Goal: Task Accomplishment & Management: Manage account settings

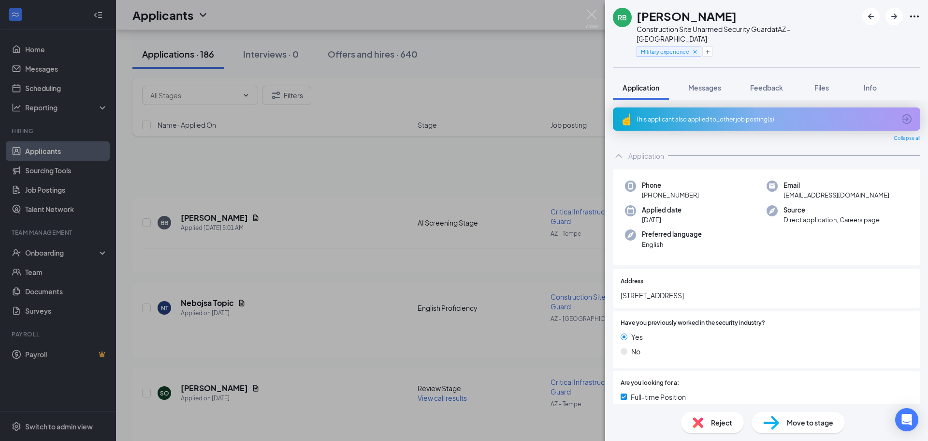
scroll to position [242, 0]
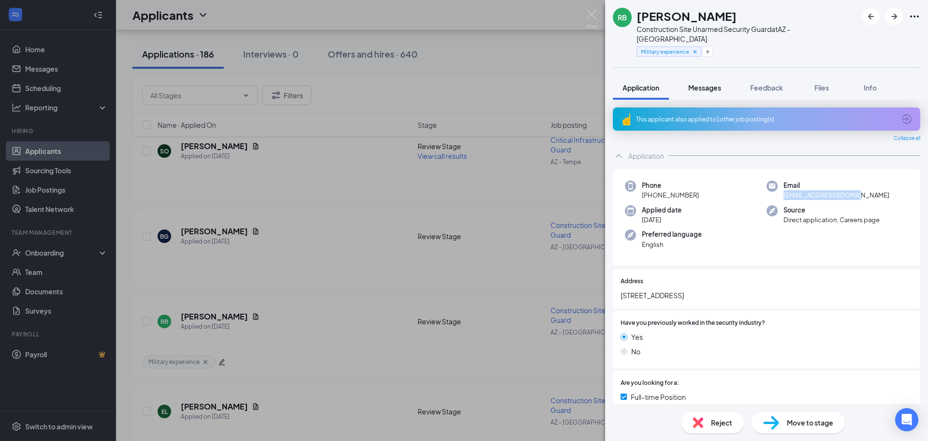
click at [715, 86] on button "Messages" at bounding box center [705, 87] width 52 height 24
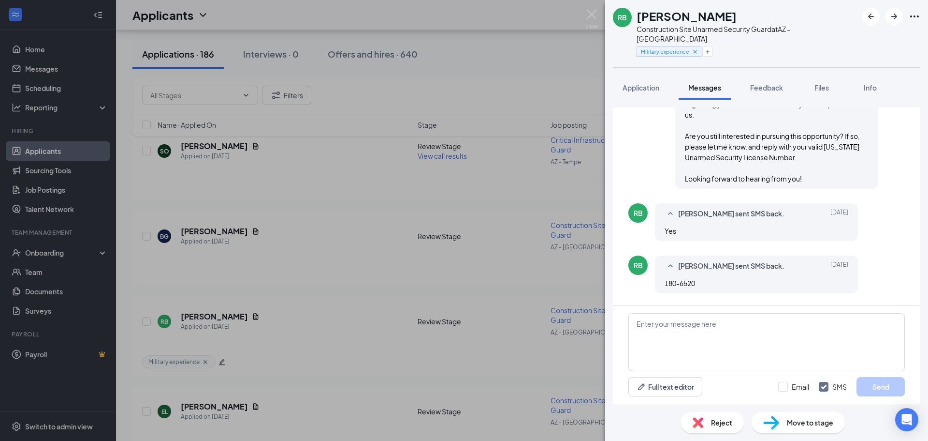
scroll to position [422, 0]
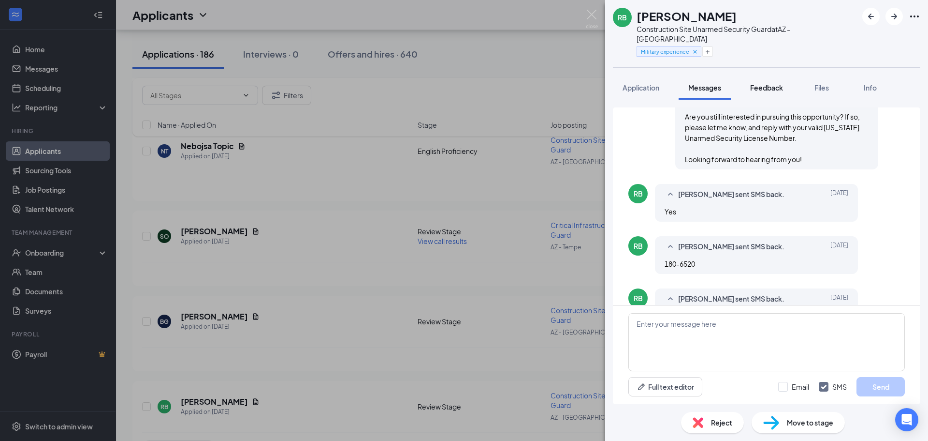
click at [765, 83] on span "Feedback" at bounding box center [766, 87] width 33 height 9
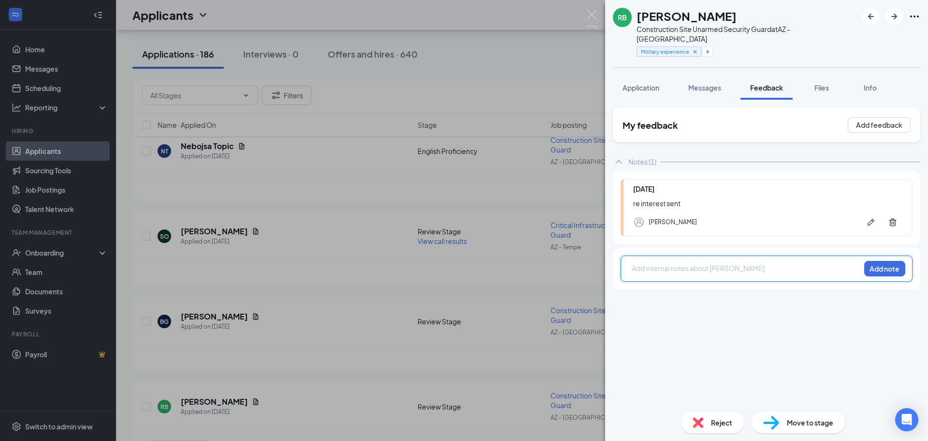
click at [687, 263] on div at bounding box center [746, 268] width 228 height 10
click at [889, 261] on button "Add note" at bounding box center [885, 268] width 41 height 15
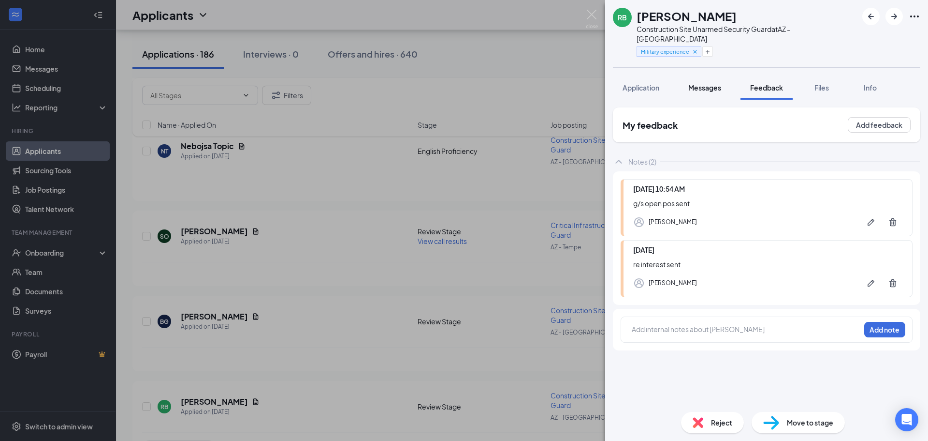
click at [713, 83] on span "Messages" at bounding box center [705, 87] width 33 height 9
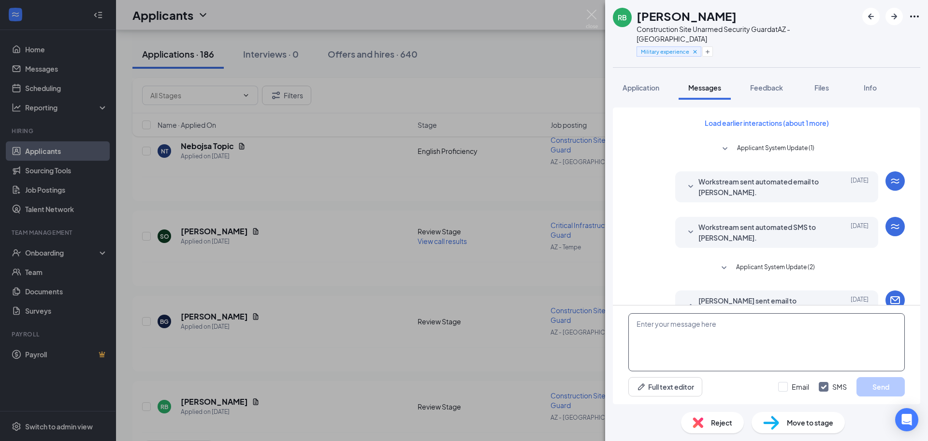
click at [652, 338] on textarea at bounding box center [767, 342] width 277 height 58
paste textarea ""Thank you for your interest. I will be sending you an email with the grooming …"
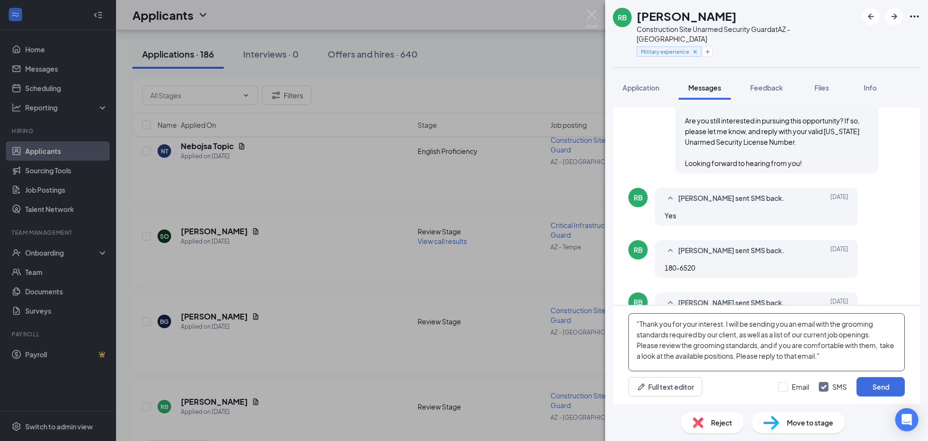
scroll to position [422, 0]
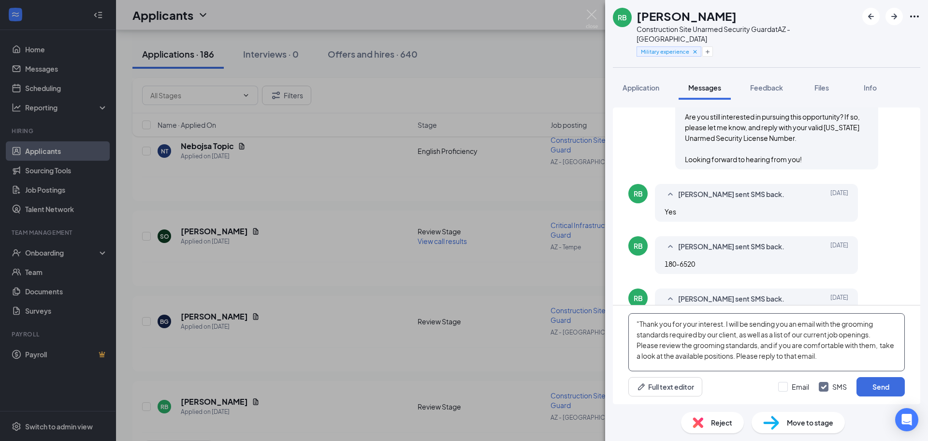
click at [640, 325] on textarea ""Thank you for your interest. I will be sending you an email with the grooming …" at bounding box center [767, 342] width 277 height 58
type textarea "Thank you for your interest. I will be sending you an email with the grooming s…"
drag, startPoint x: 718, startPoint y: 231, endPoint x: 657, endPoint y: 233, distance: 61.0
click at [657, 236] on div "[PERSON_NAME] sent SMS back. [DATE][PHONE_NUMBER]" at bounding box center [756, 255] width 203 height 38
copy span "180-6520"
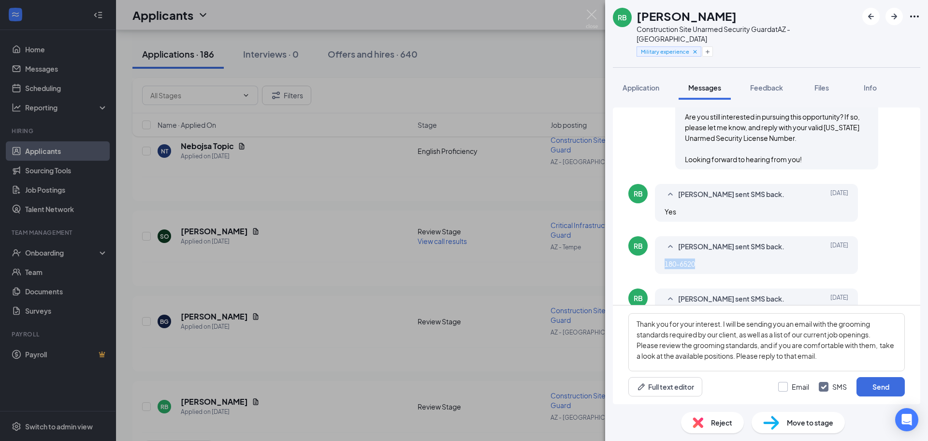
click at [788, 383] on input "Email" at bounding box center [794, 387] width 31 height 10
checkbox input "true"
click at [882, 386] on button "Send" at bounding box center [881, 386] width 48 height 19
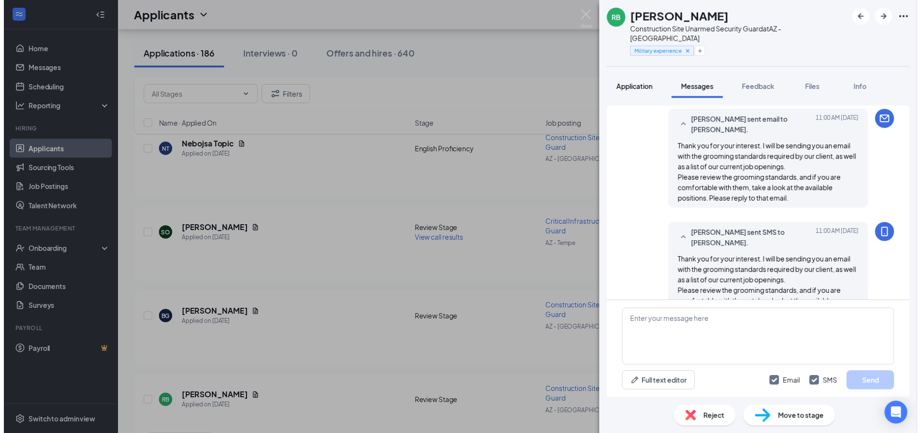
scroll to position [652, 0]
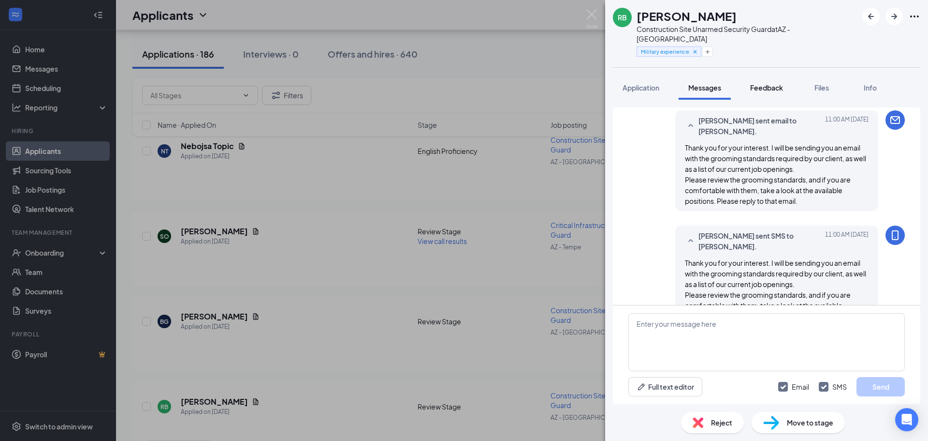
click at [769, 83] on span "Feedback" at bounding box center [766, 87] width 33 height 9
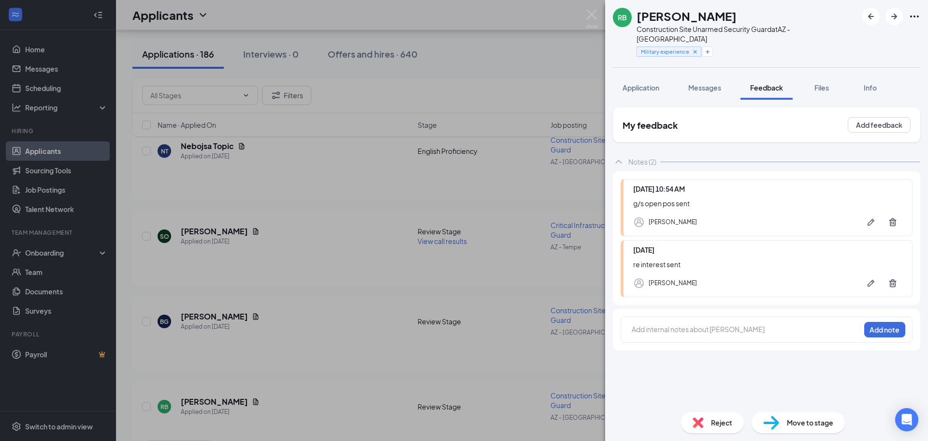
click at [648, 83] on span "Application" at bounding box center [641, 87] width 37 height 9
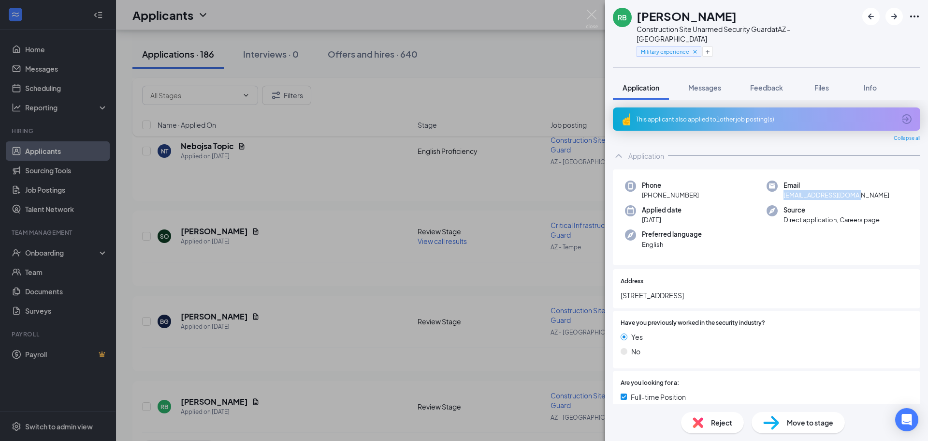
drag, startPoint x: 860, startPoint y: 184, endPoint x: 781, endPoint y: 190, distance: 79.5
click at [781, 190] on div "Email [EMAIL_ADDRESS][DOMAIN_NAME]" at bounding box center [838, 190] width 142 height 20
copy span "[EMAIL_ADDRESS][DOMAIN_NAME]"
drag, startPoint x: 648, startPoint y: 19, endPoint x: 639, endPoint y: 20, distance: 9.7
click at [639, 20] on div "[PERSON_NAME]" at bounding box center [747, 16] width 221 height 16
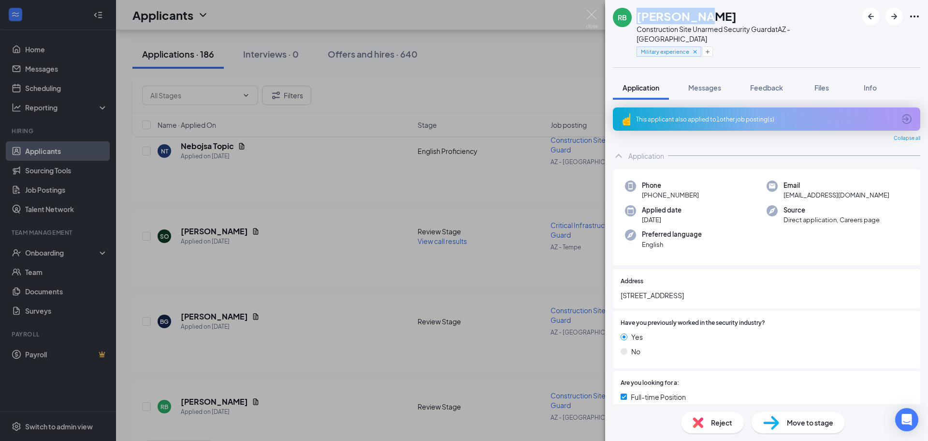
copy h1 "[PERSON_NAME]"
click at [719, 229] on div "Preferred language English" at bounding box center [696, 239] width 142 height 20
drag, startPoint x: 763, startPoint y: 77, endPoint x: 593, endPoint y: 12, distance: 181.8
click at [764, 83] on span "Feedback" at bounding box center [766, 87] width 33 height 9
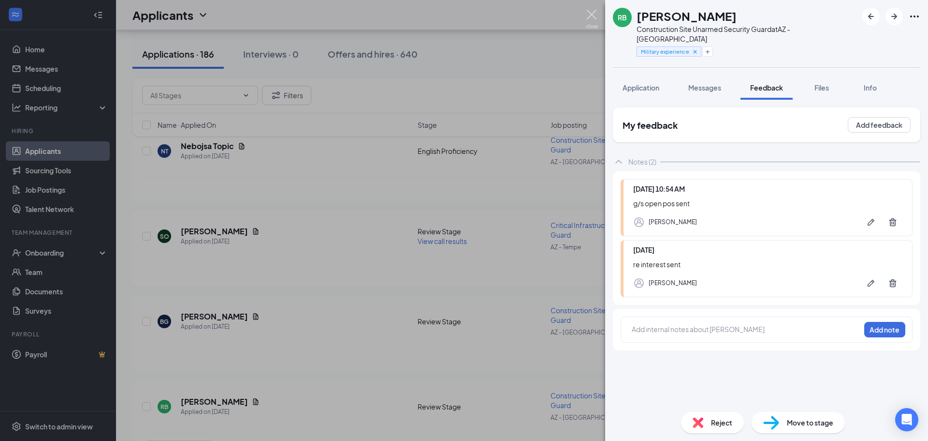
click at [590, 11] on img at bounding box center [592, 19] width 12 height 19
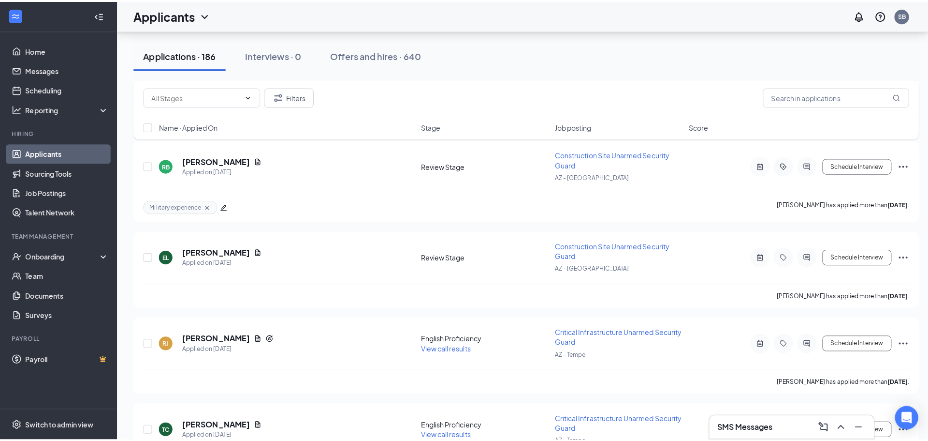
scroll to position [532, 0]
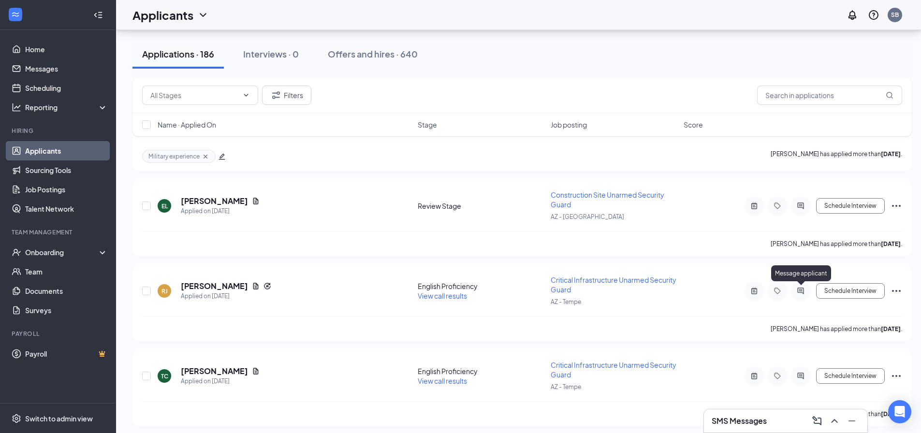
click at [810, 285] on div "Message applicant" at bounding box center [801, 275] width 60 height 20
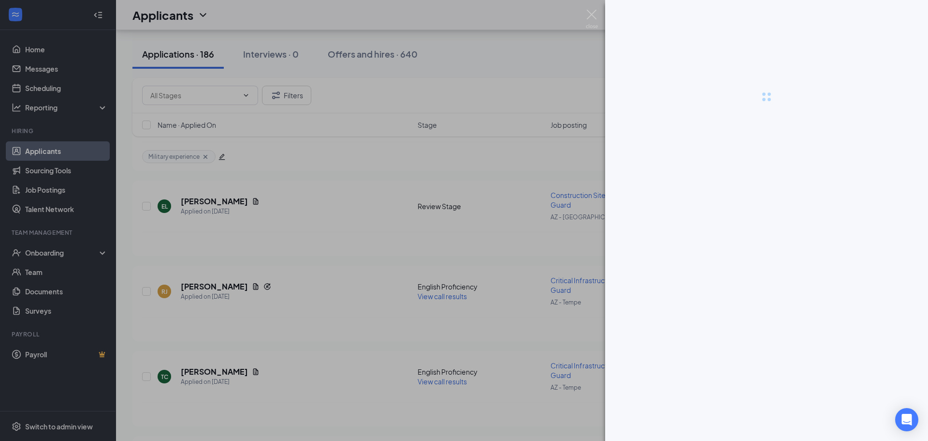
click at [802, 290] on div at bounding box center [464, 220] width 928 height 441
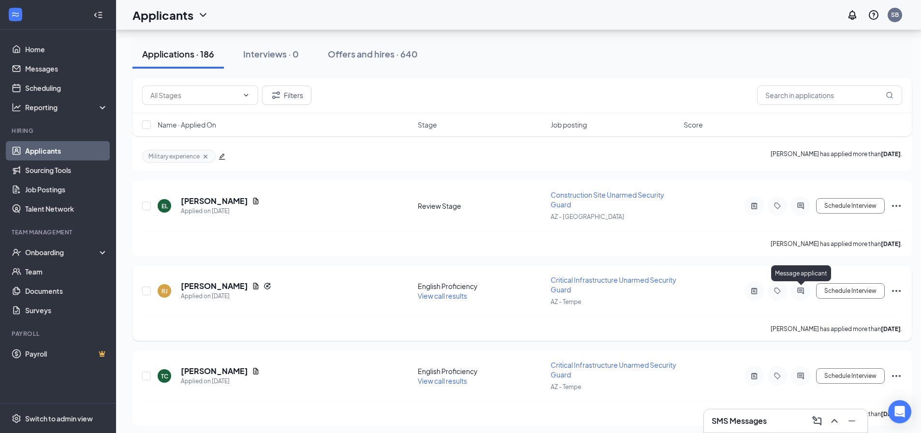
click at [799, 287] on icon "ActiveChat" at bounding box center [801, 291] width 12 height 8
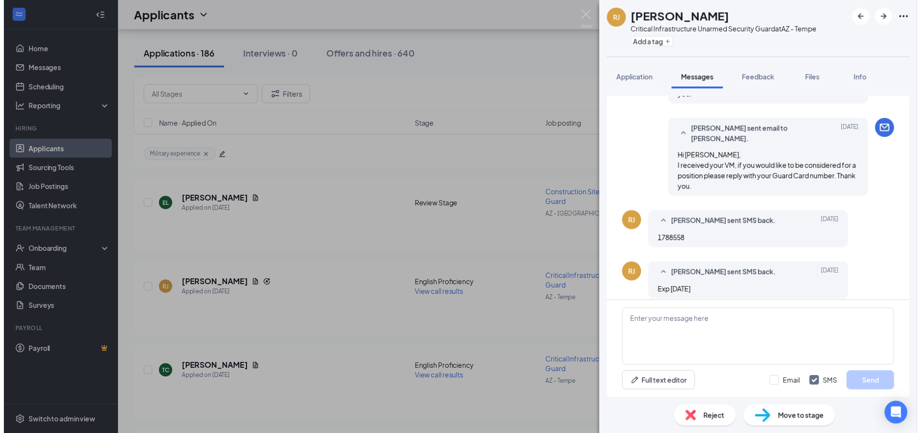
scroll to position [371, 0]
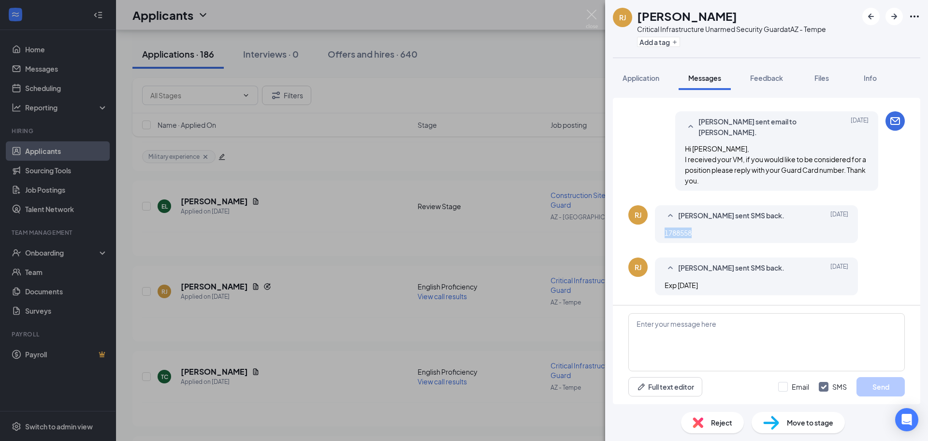
drag, startPoint x: 704, startPoint y: 239, endPoint x: 664, endPoint y: 240, distance: 39.2
click at [664, 240] on div "[PERSON_NAME] sent SMS back. [DATE] 1788558" at bounding box center [756, 224] width 203 height 38
copy span "1788558"
click at [724, 342] on textarea at bounding box center [767, 342] width 277 height 58
click at [694, 335] on textarea at bounding box center [767, 342] width 277 height 58
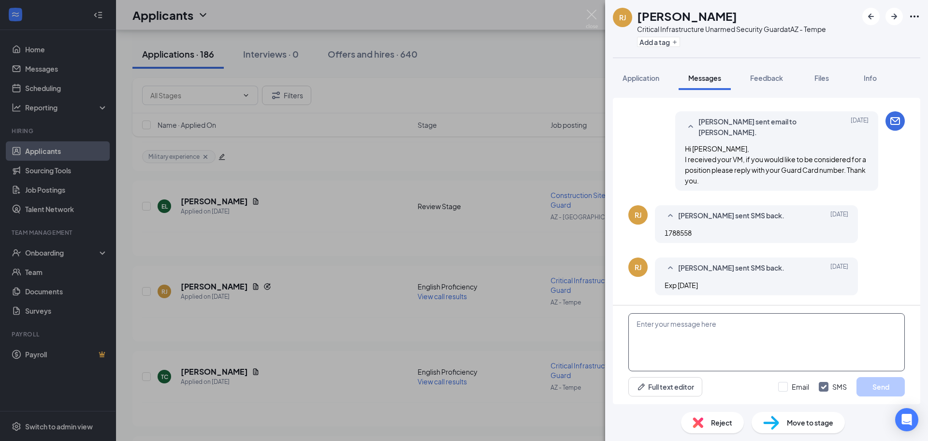
paste textarea ""Thank you for your interest. I will be sending you an email with the grooming …"
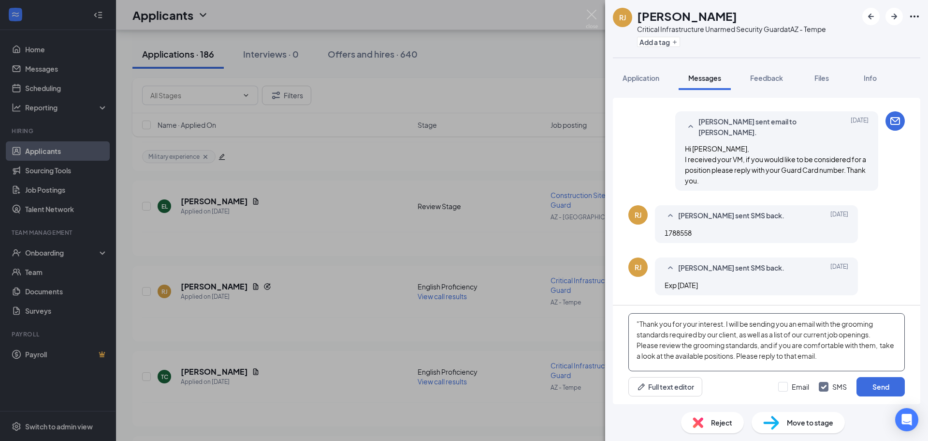
click at [641, 322] on textarea ""Thank you for your interest. I will be sending you an email with the grooming …" at bounding box center [767, 342] width 277 height 58
type textarea "Thank you for your interest. I will be sending you an email with the grooming s…"
click at [775, 79] on span "Feedback" at bounding box center [766, 77] width 33 height 9
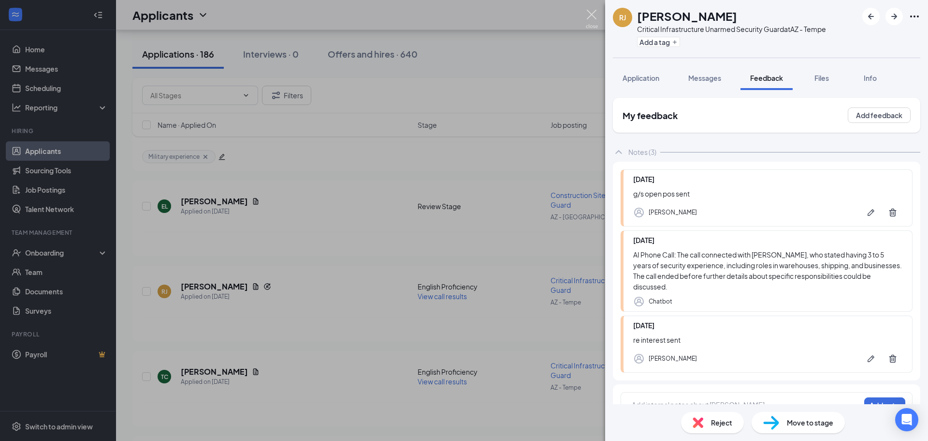
click at [591, 15] on img at bounding box center [592, 19] width 12 height 19
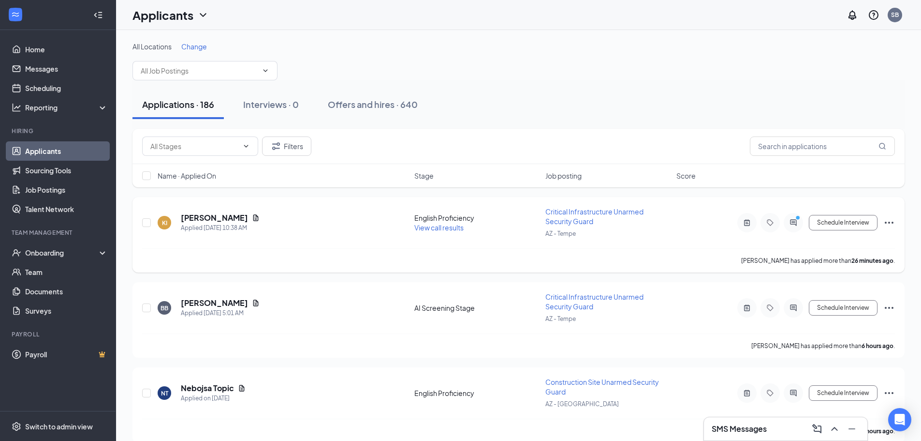
click at [792, 220] on icon "ActiveChat" at bounding box center [793, 222] width 6 height 6
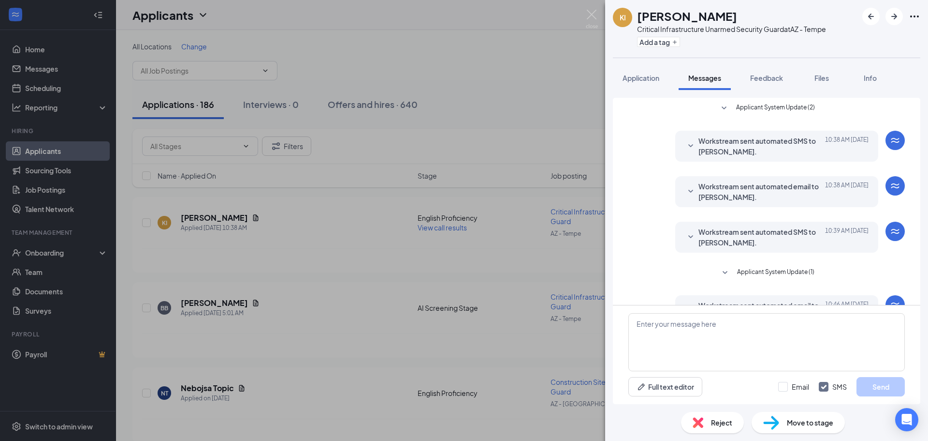
scroll to position [129, 0]
click at [642, 75] on span "Application" at bounding box center [641, 77] width 37 height 9
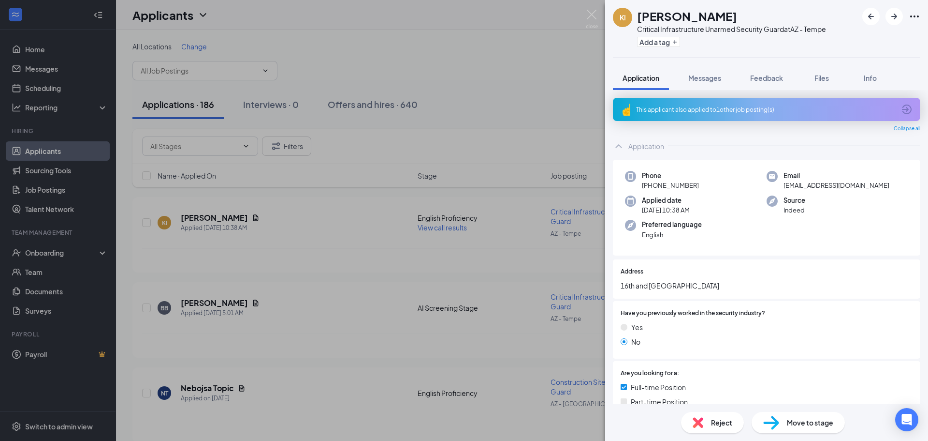
click at [662, 109] on div "This applicant also applied to 1 other job posting(s)" at bounding box center [765, 109] width 259 height 8
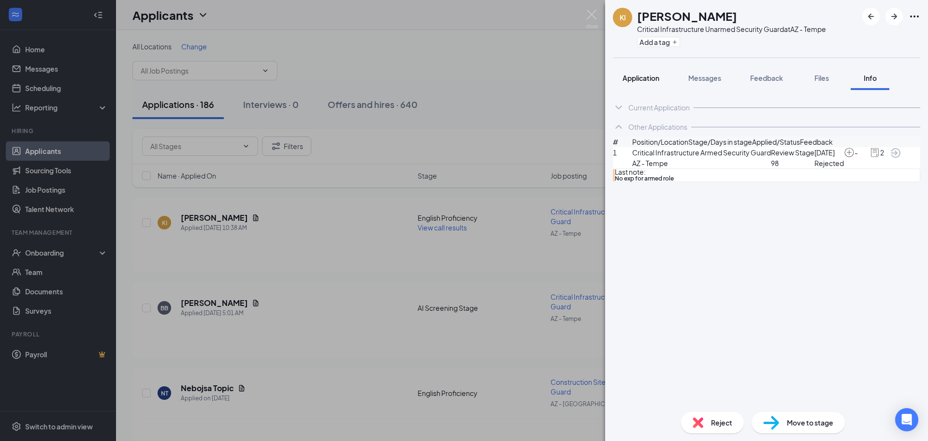
click at [641, 69] on button "Application" at bounding box center [641, 78] width 56 height 24
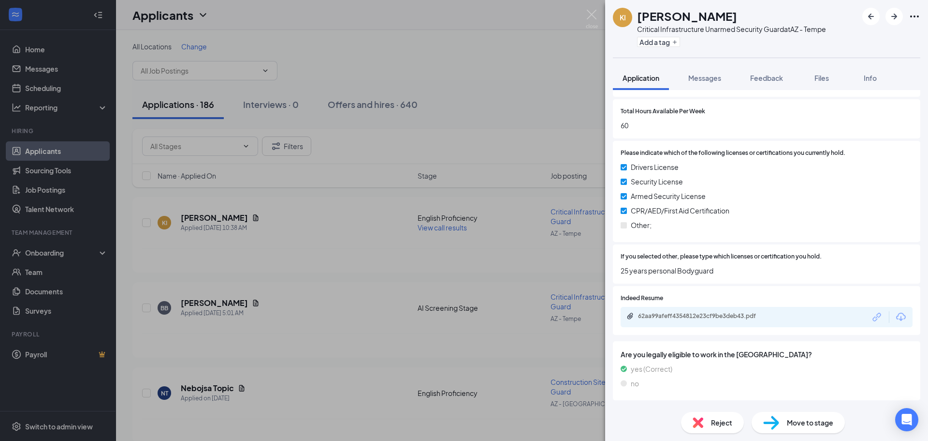
scroll to position [521, 0]
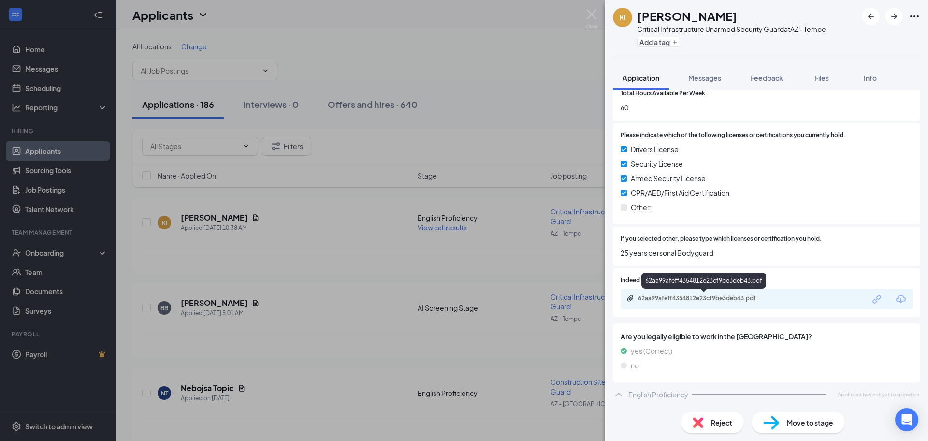
click at [671, 295] on div "62aa99afeff4354812e23cf9be3deb43.pdf" at bounding box center [705, 298] width 135 height 8
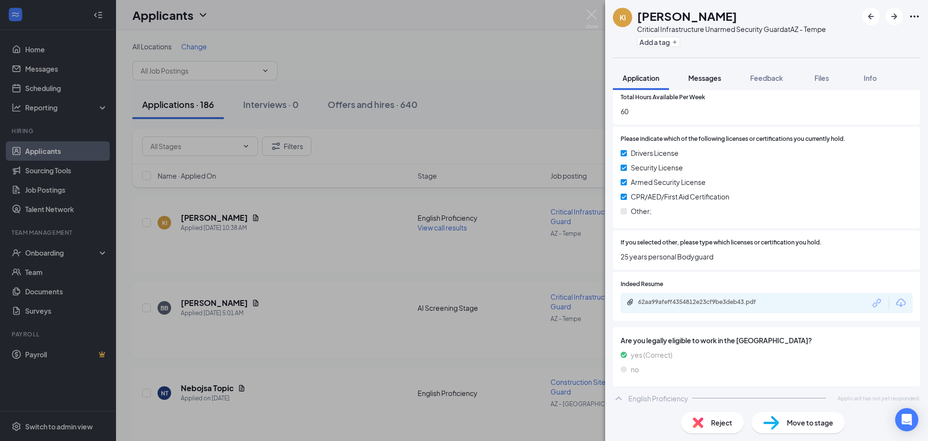
click at [706, 77] on span "Messages" at bounding box center [705, 77] width 33 height 9
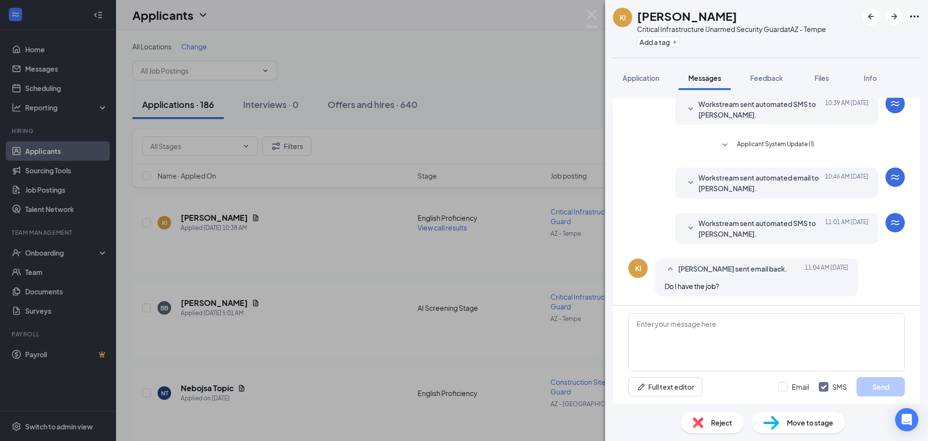
scroll to position [129, 0]
click at [724, 175] on span "Workstream sent automated email to [PERSON_NAME]." at bounding box center [762, 181] width 127 height 21
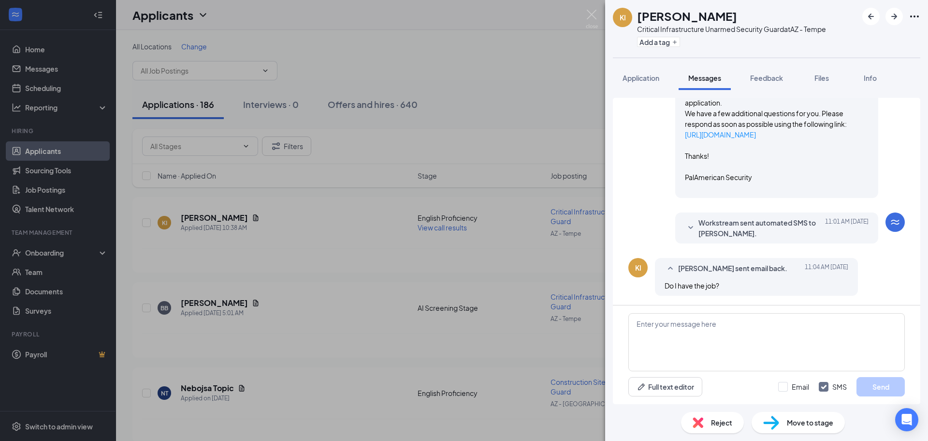
scroll to position [251, 0]
click at [711, 226] on span "Workstream sent automated SMS to [PERSON_NAME]." at bounding box center [762, 227] width 127 height 21
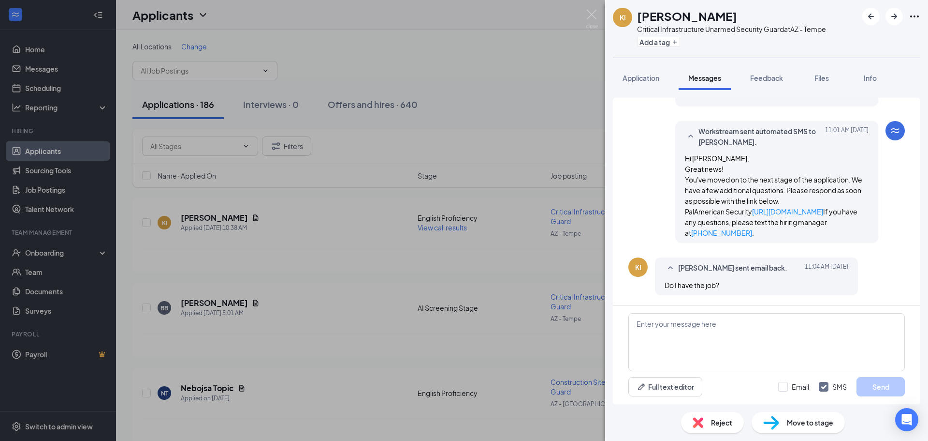
scroll to position [353, 0]
click at [688, 334] on textarea at bounding box center [767, 342] width 277 height 58
click at [765, 77] on span "Feedback" at bounding box center [766, 77] width 33 height 9
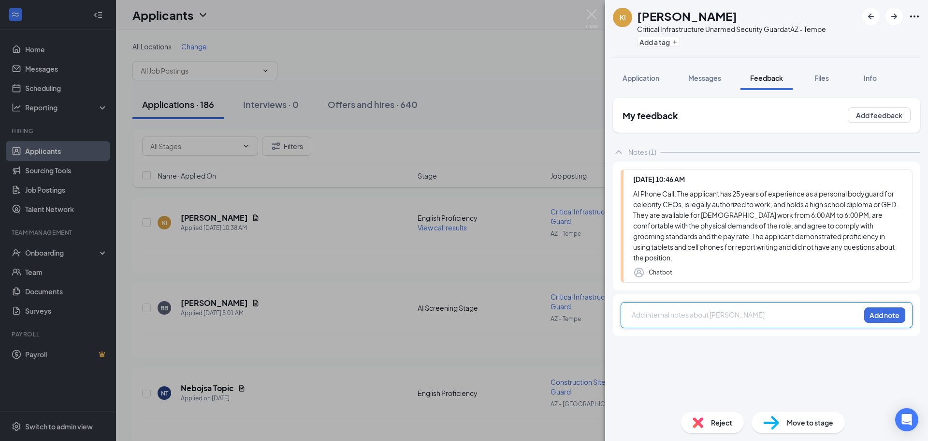
click at [698, 309] on div at bounding box center [746, 314] width 228 height 10
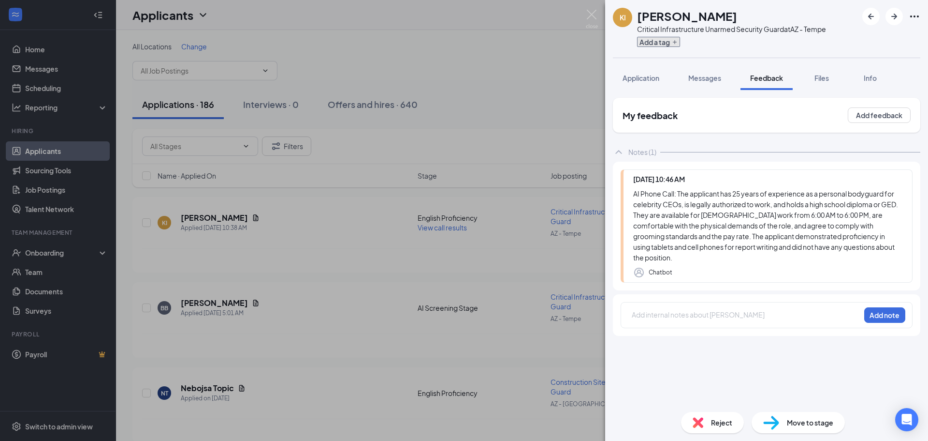
click at [666, 45] on button "Add a tag" at bounding box center [658, 42] width 43 height 10
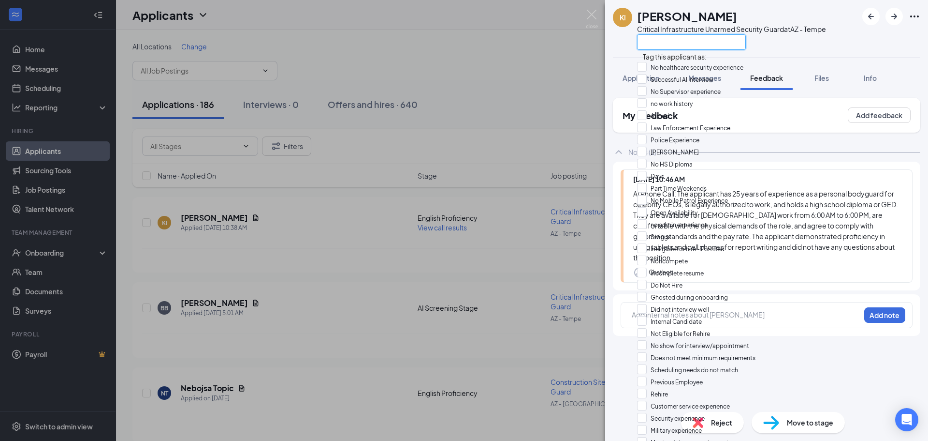
click at [667, 44] on input "text" at bounding box center [691, 41] width 109 height 15
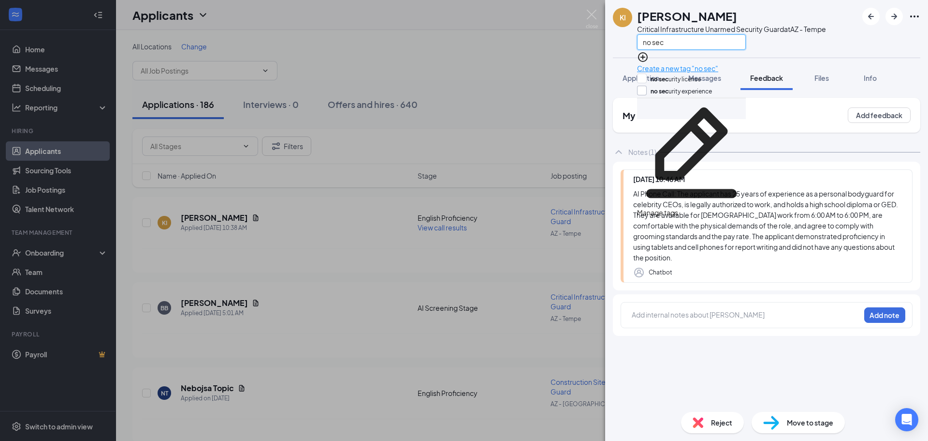
type input "no sec"
click at [651, 89] on input "no sec urity experience" at bounding box center [674, 91] width 75 height 11
checkbox input "true"
click at [793, 47] on div "no sec" at bounding box center [731, 42] width 189 height 16
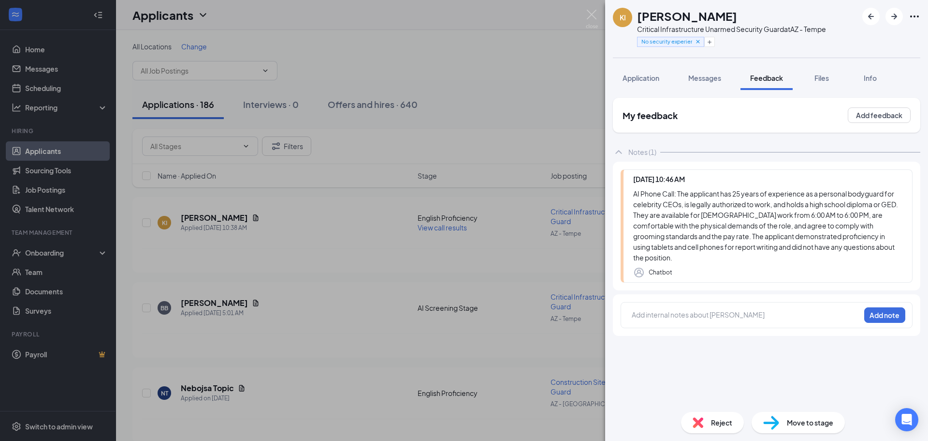
click at [720, 424] on span "Reject" at bounding box center [721, 422] width 21 height 11
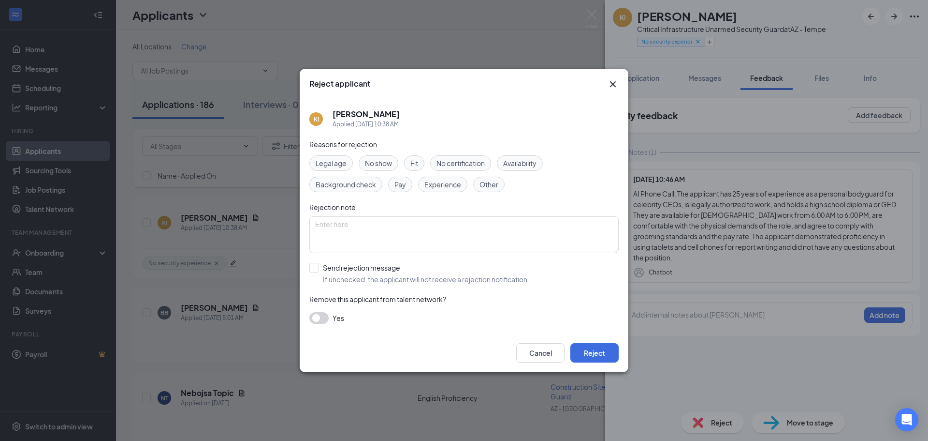
click at [437, 184] on span "Experience" at bounding box center [443, 184] width 37 height 11
click at [317, 267] on input "Send rejection message If unchecked, the applicant will not receive a rejection…" at bounding box center [419, 273] width 220 height 21
checkbox input "true"
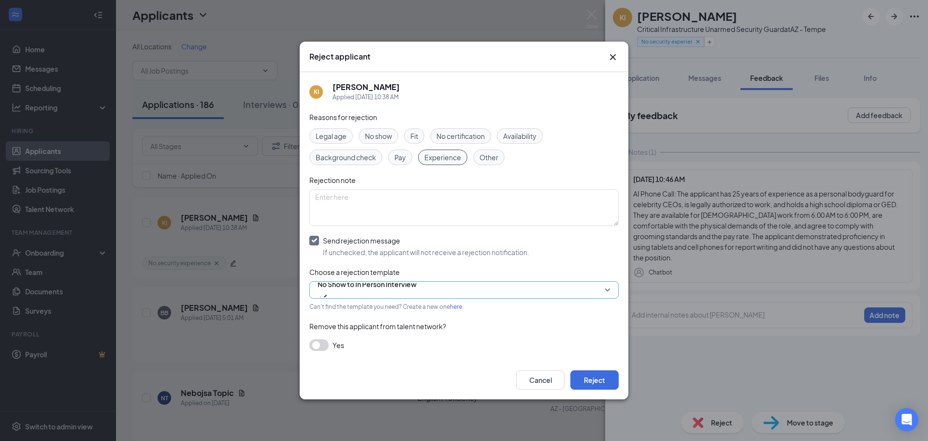
click at [385, 289] on span "No Show to In Person Interview" at bounding box center [367, 284] width 99 height 15
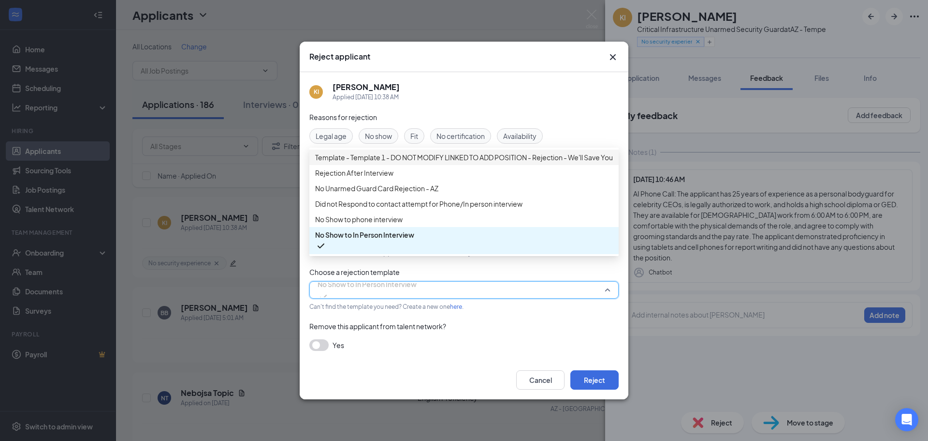
click at [371, 159] on span "Template - Template 1 - DO NOT MODIFY LINKED TO ADD POSITION - Rejection - We'l…" at bounding box center [483, 157] width 337 height 11
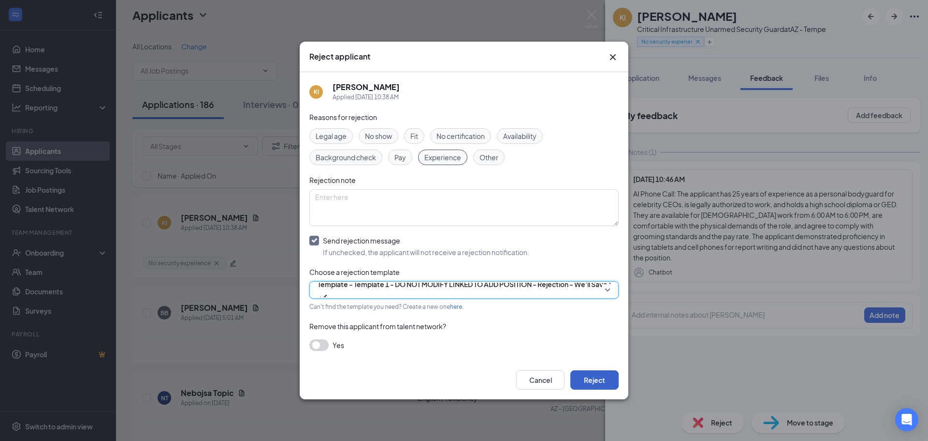
click at [593, 377] on button "Reject" at bounding box center [595, 379] width 48 height 19
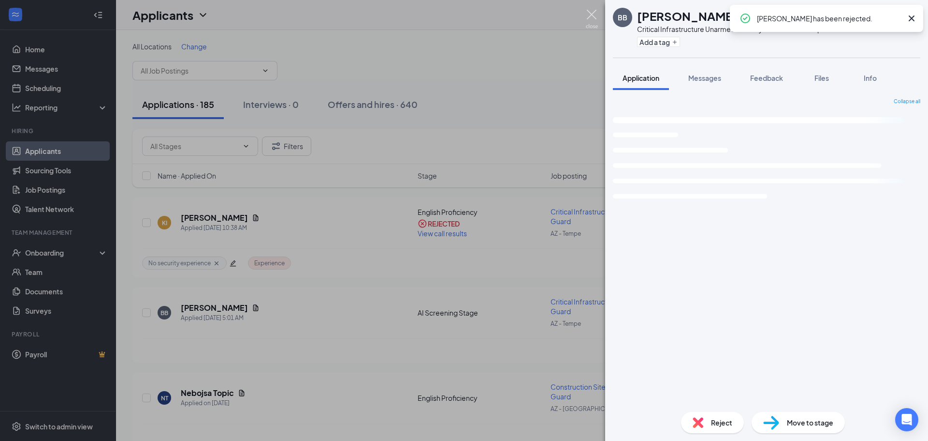
click at [592, 13] on img at bounding box center [592, 19] width 12 height 19
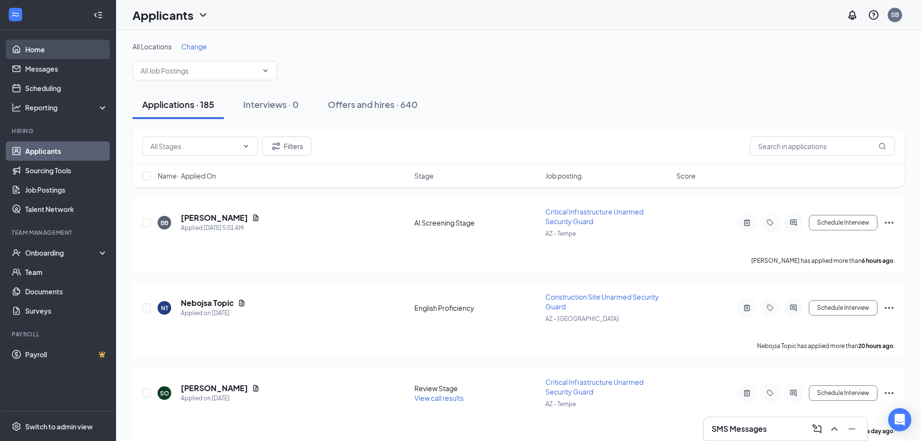
click at [51, 50] on link "Home" at bounding box center [66, 49] width 83 height 19
